Goal: Task Accomplishment & Management: Manage account settings

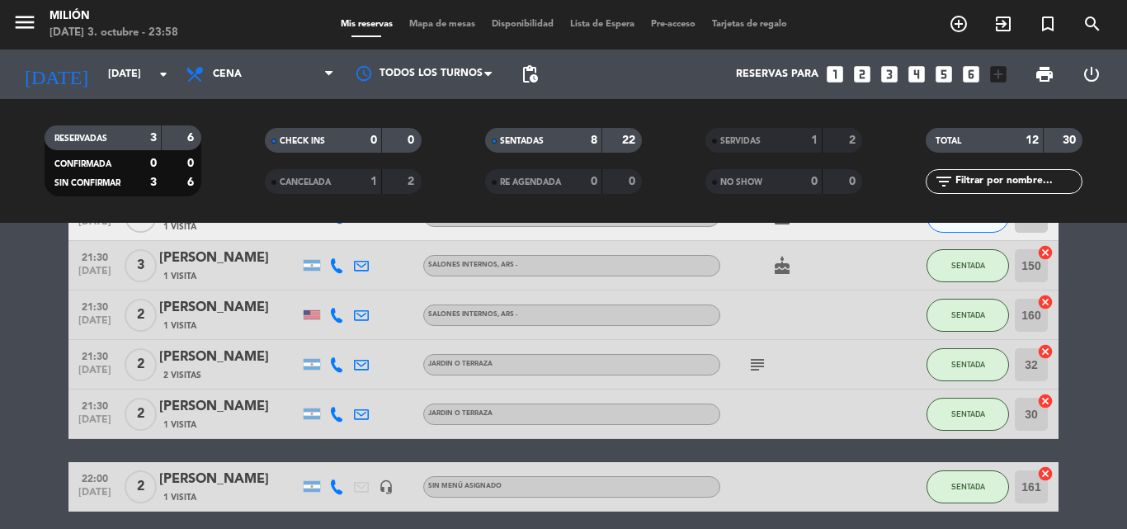
scroll to position [489, 0]
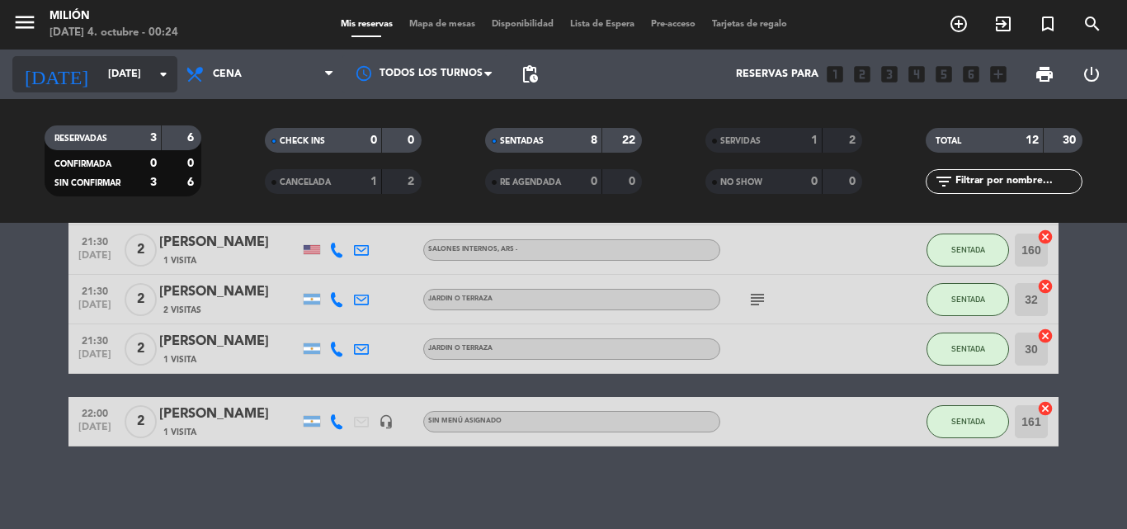
click at [100, 62] on input "[DATE]" at bounding box center [169, 74] width 139 height 28
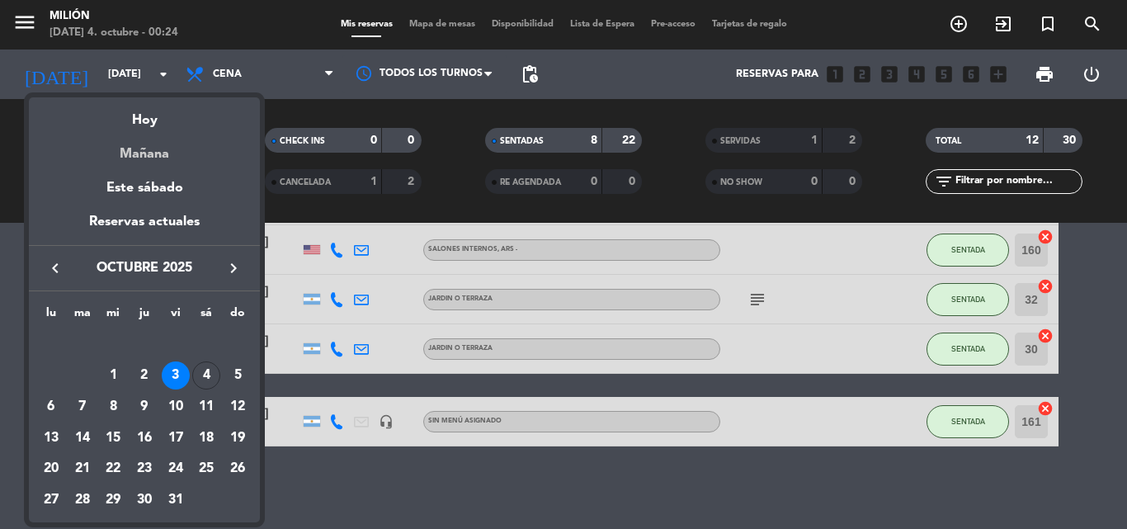
click at [147, 152] on div "Mañana" at bounding box center [144, 148] width 231 height 34
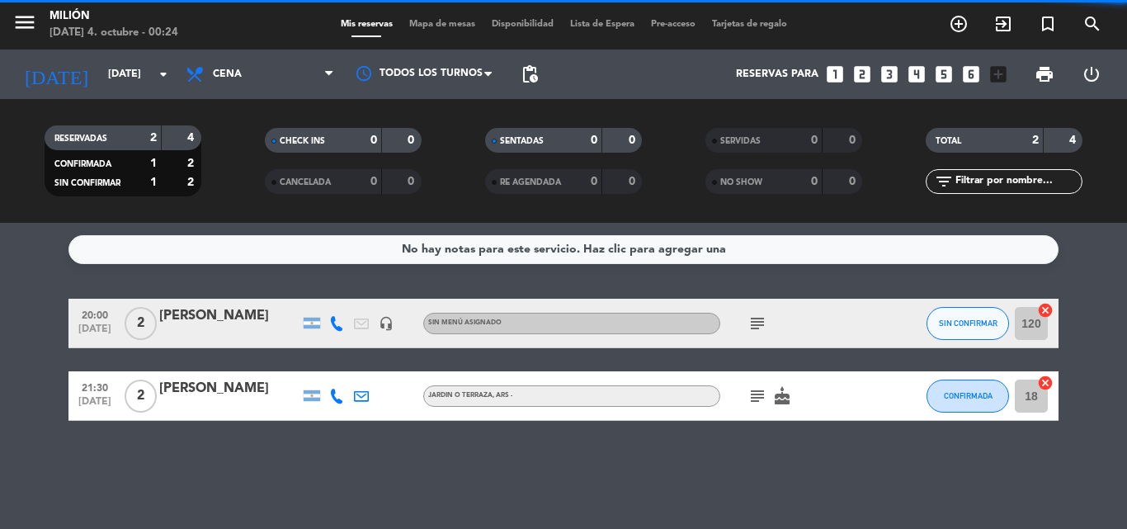
scroll to position [0, 0]
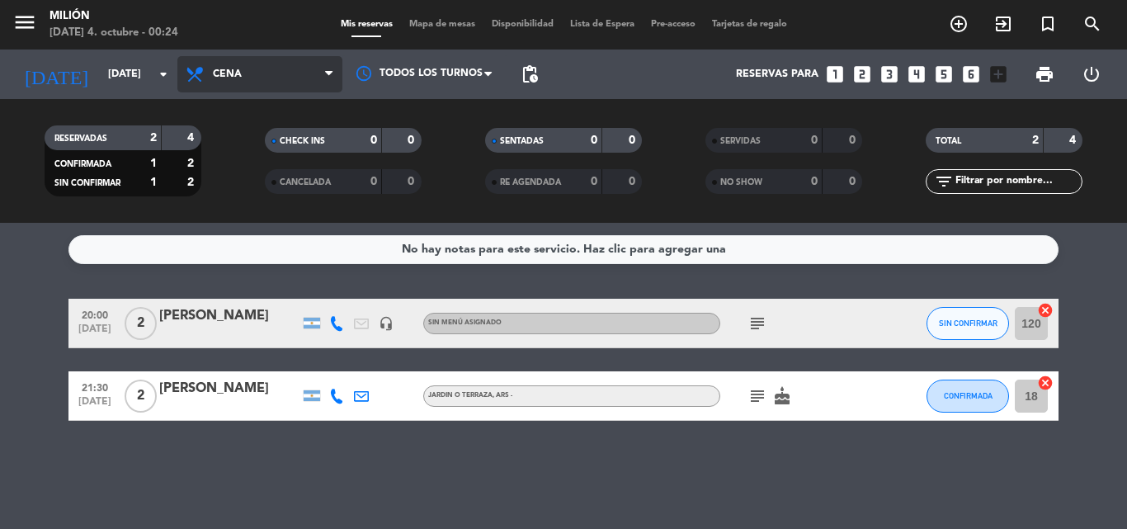
click at [212, 76] on span "Cena" at bounding box center [259, 74] width 165 height 36
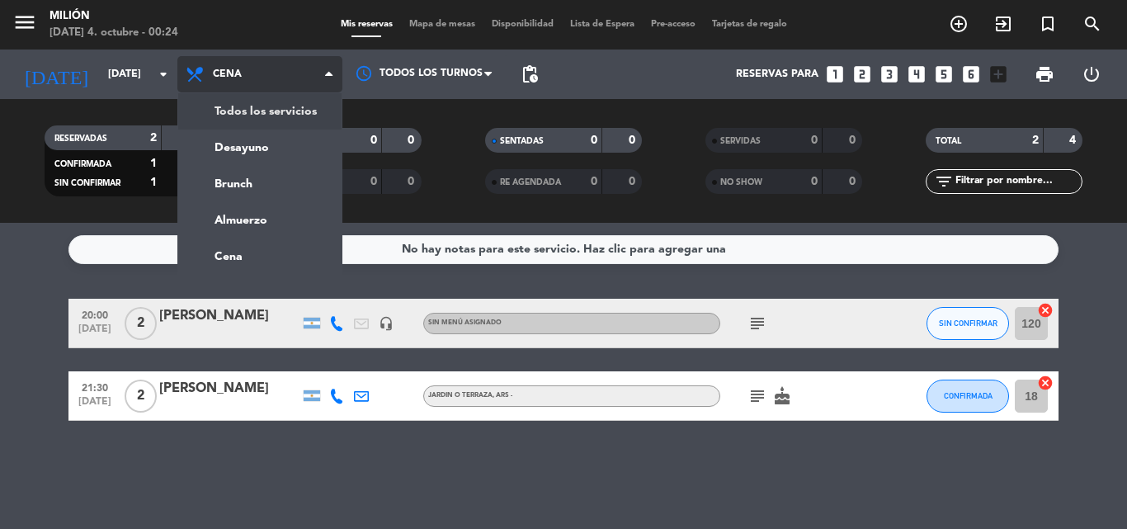
click at [195, 120] on div "menu Milión [DATE] 4. octubre - 00:24 Mis reservas Mapa de mesas Disponibilidad…" at bounding box center [563, 111] width 1127 height 223
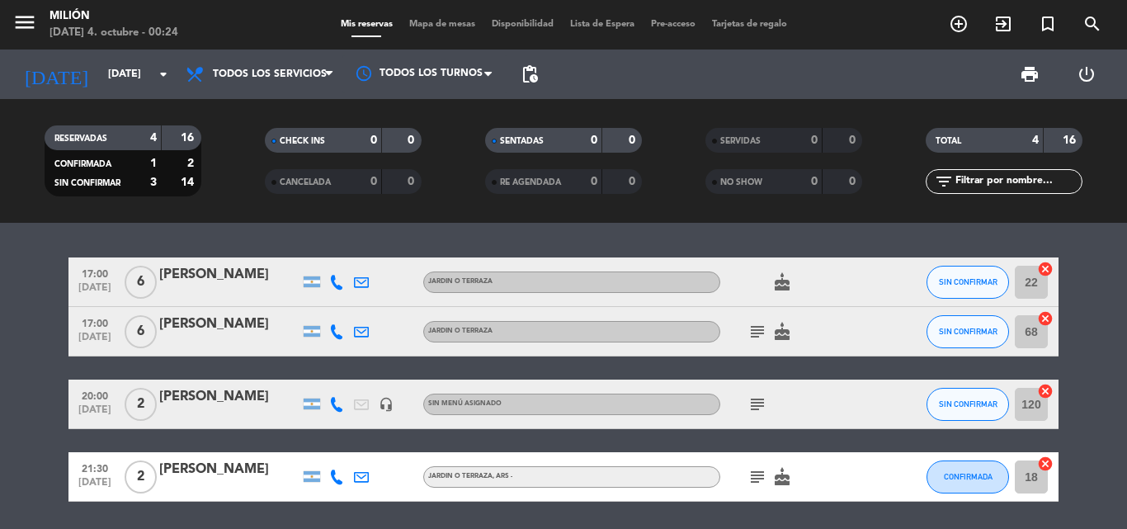
click at [781, 289] on icon "cake" at bounding box center [782, 282] width 20 height 20
click at [786, 286] on icon "cake" at bounding box center [782, 282] width 20 height 20
click at [779, 317] on div "subject cake" at bounding box center [794, 331] width 148 height 49
click at [786, 326] on icon "cake" at bounding box center [782, 332] width 20 height 20
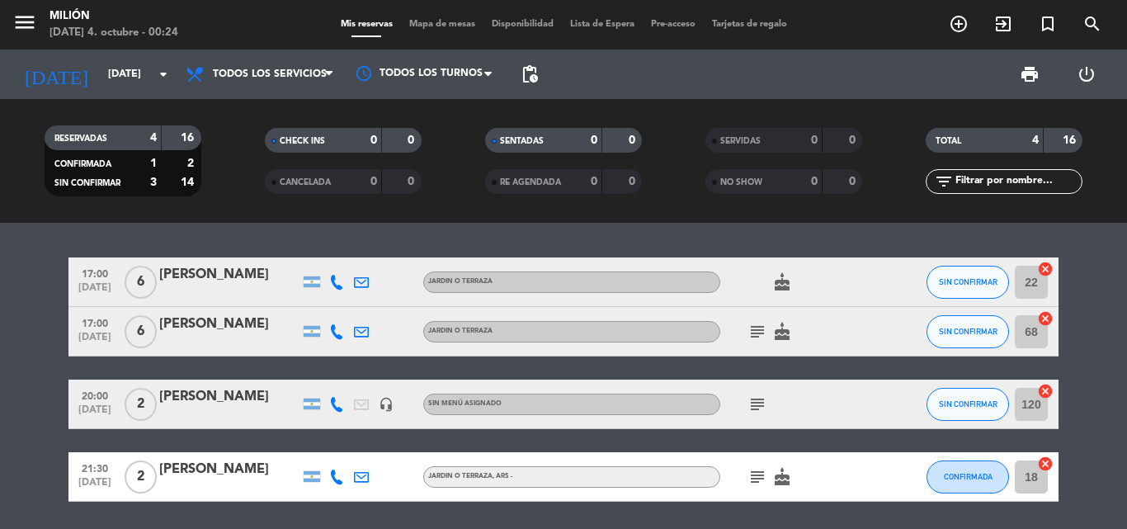
click at [753, 326] on icon "subject" at bounding box center [757, 332] width 20 height 20
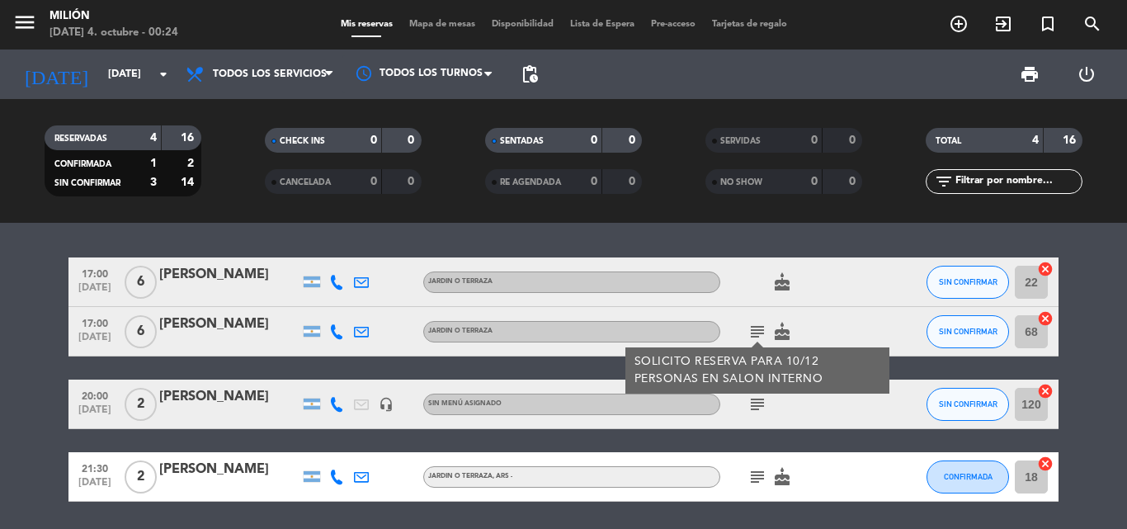
click at [754, 336] on icon "subject" at bounding box center [757, 332] width 20 height 20
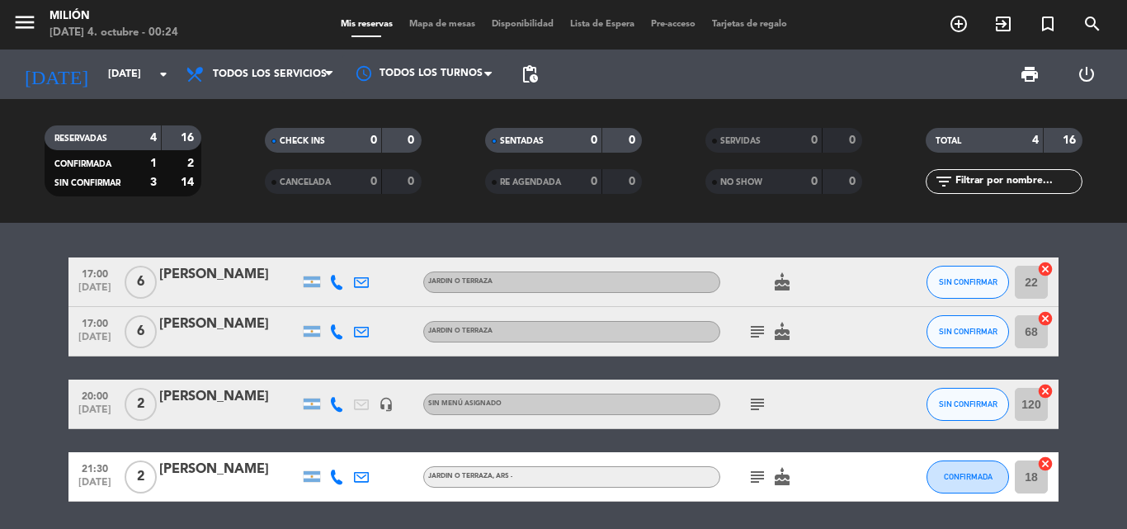
click at [757, 411] on icon "subject" at bounding box center [757, 404] width 20 height 20
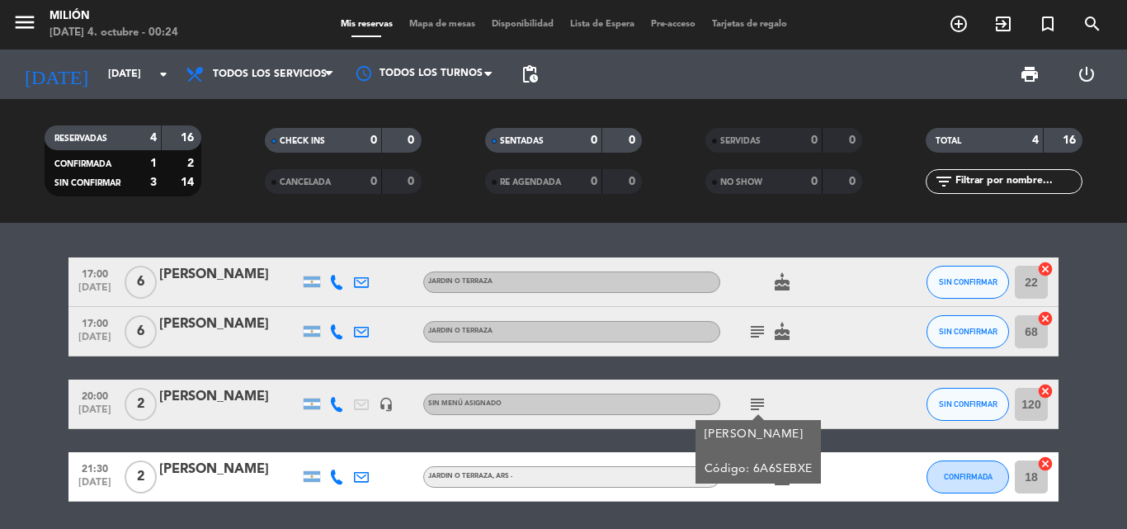
click at [755, 395] on icon "subject" at bounding box center [757, 404] width 20 height 20
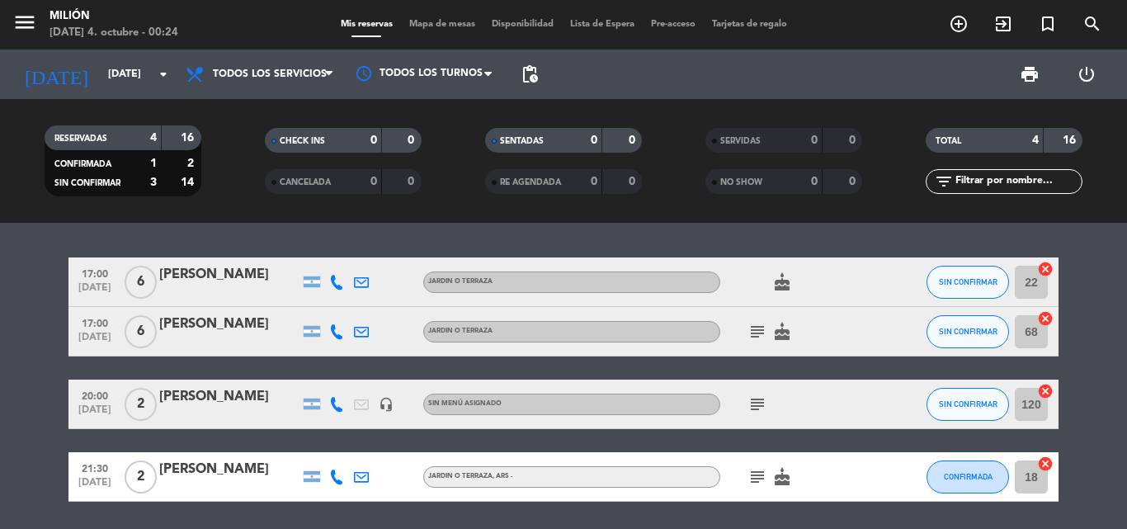
click at [761, 470] on icon "subject" at bounding box center [757, 477] width 20 height 20
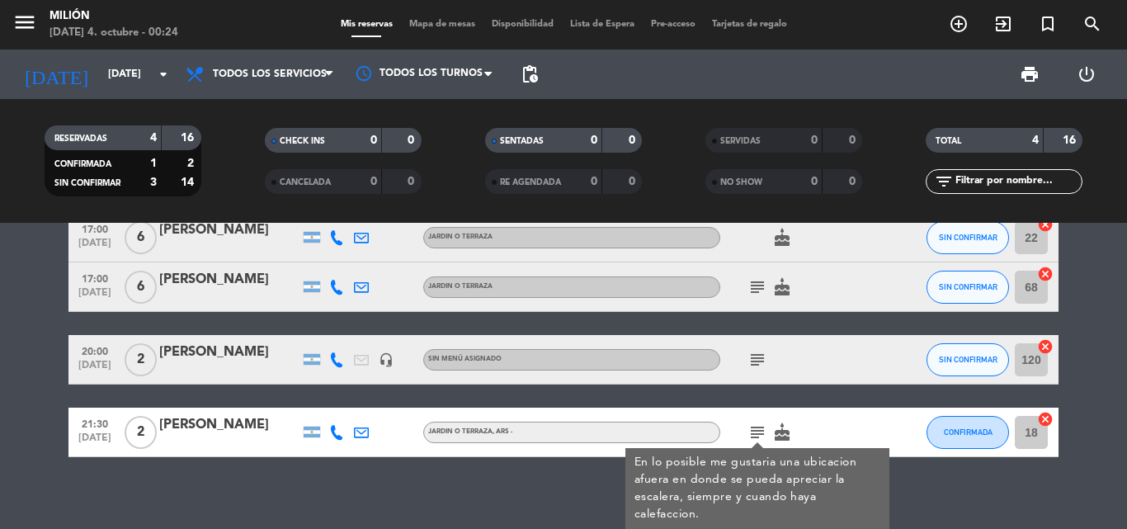
scroll to position [55, 0]
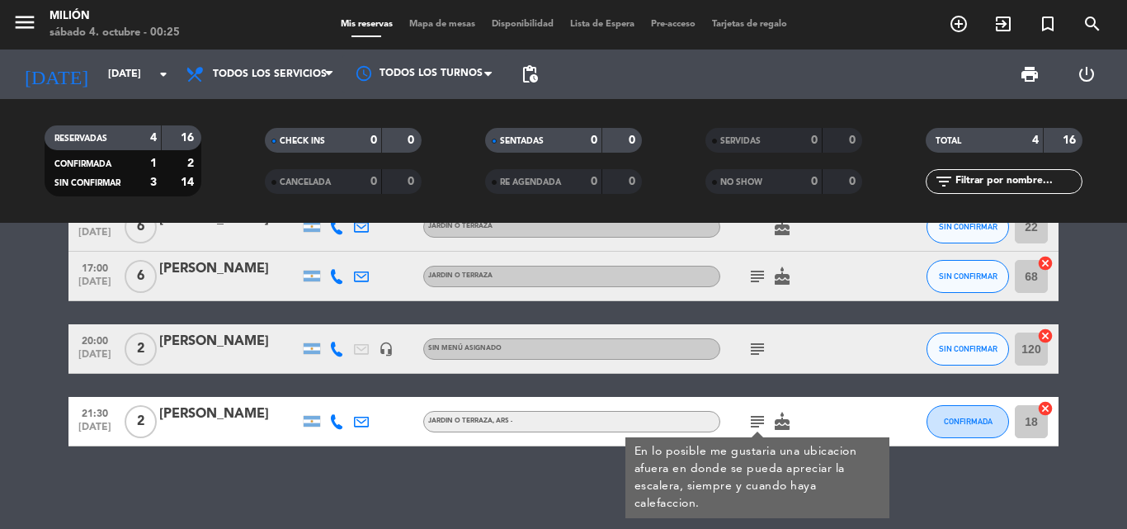
click at [755, 421] on icon "subject" at bounding box center [757, 422] width 20 height 20
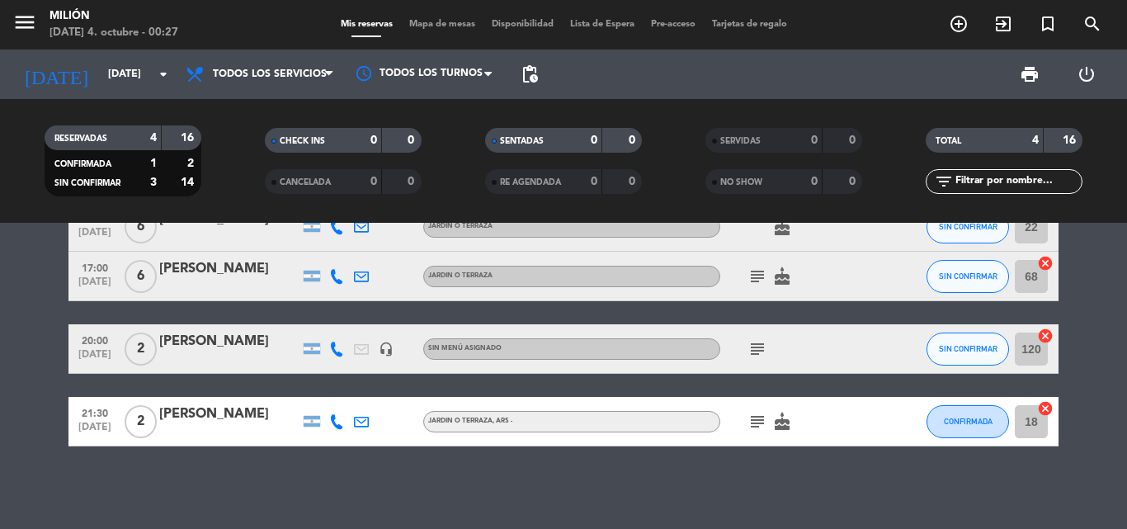
scroll to position [0, 0]
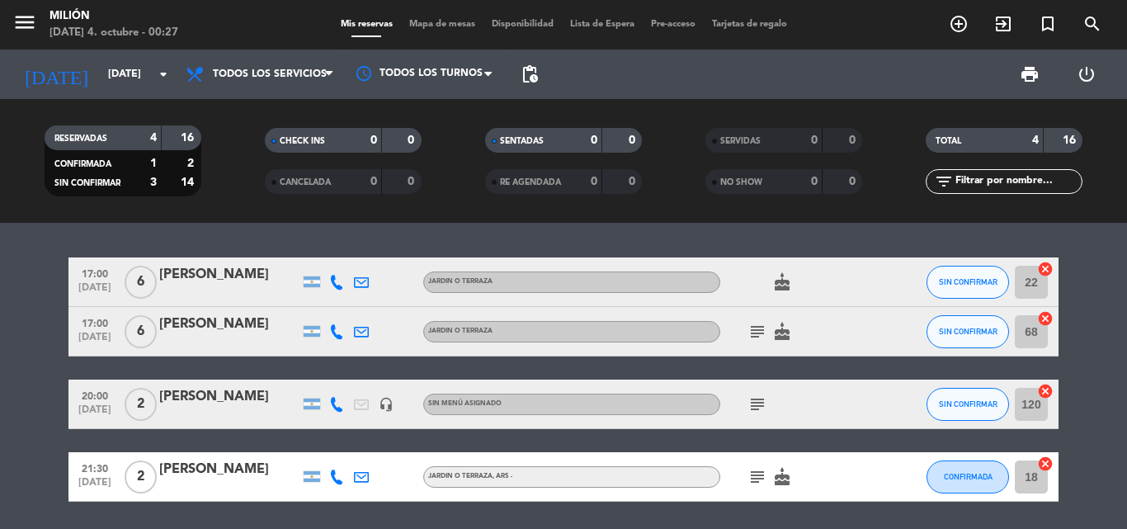
click at [362, 475] on icon at bounding box center [361, 476] width 15 height 15
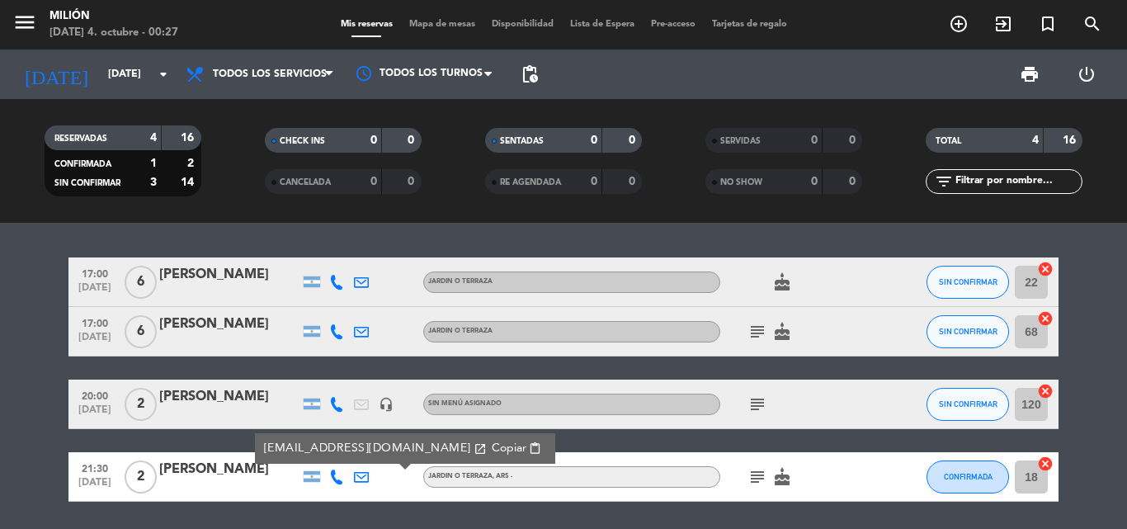
click at [362, 475] on icon at bounding box center [361, 476] width 15 height 15
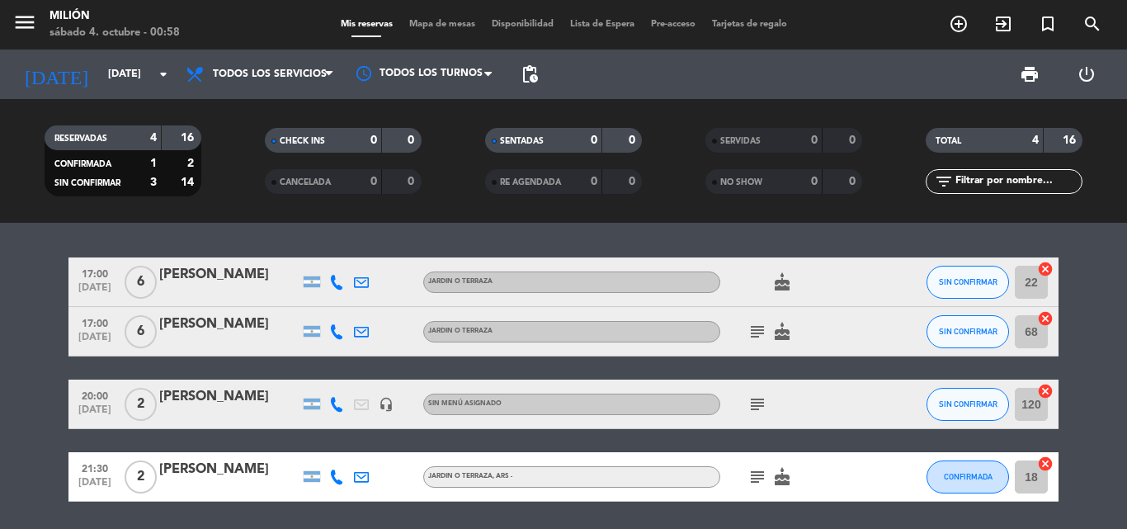
click at [334, 285] on icon at bounding box center [336, 282] width 15 height 15
click at [395, 301] on div at bounding box center [386, 281] width 25 height 49
click at [142, 79] on input "[DATE]" at bounding box center [169, 74] width 139 height 28
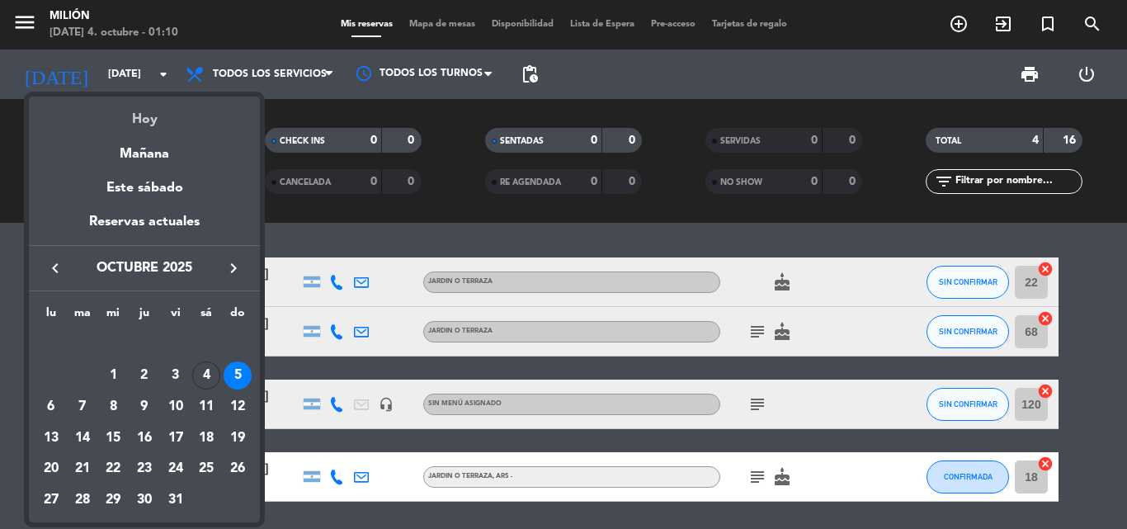
click at [159, 120] on div "Hoy" at bounding box center [144, 113] width 231 height 34
type input "[DATE]"
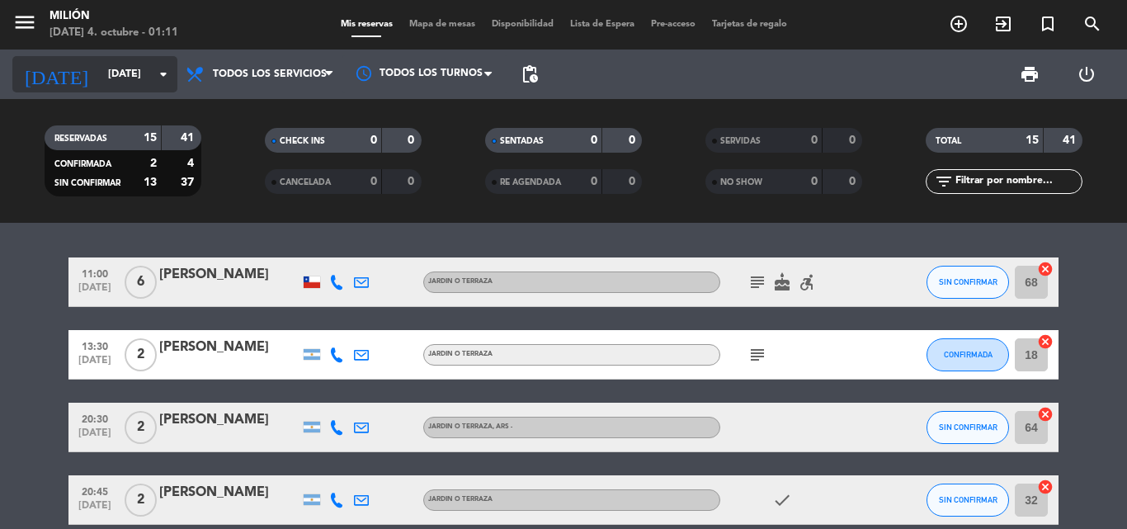
click at [116, 69] on input "[DATE]" at bounding box center [169, 74] width 139 height 28
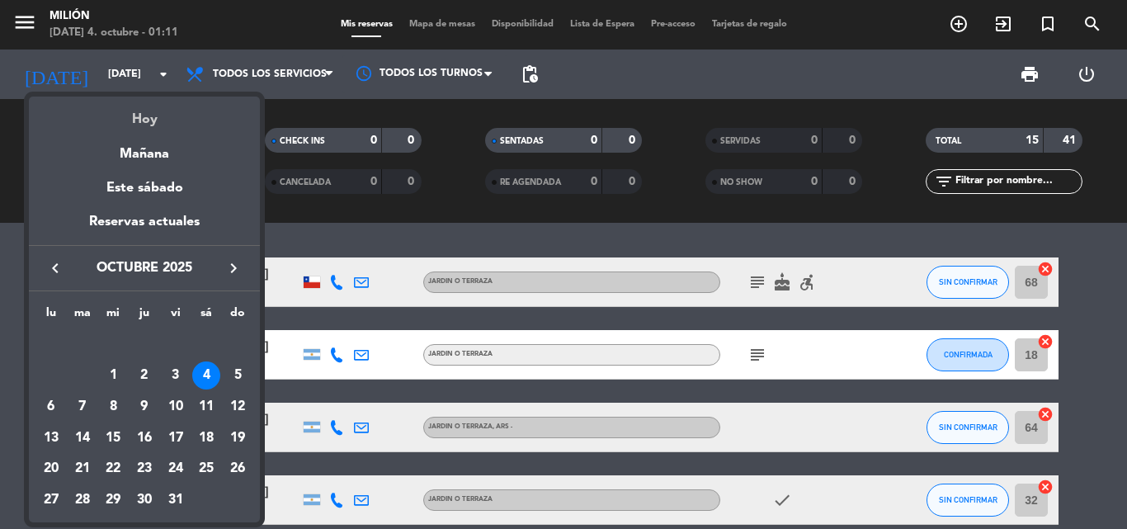
click at [149, 116] on div "Hoy" at bounding box center [144, 113] width 231 height 34
